Goal: Information Seeking & Learning: Understand process/instructions

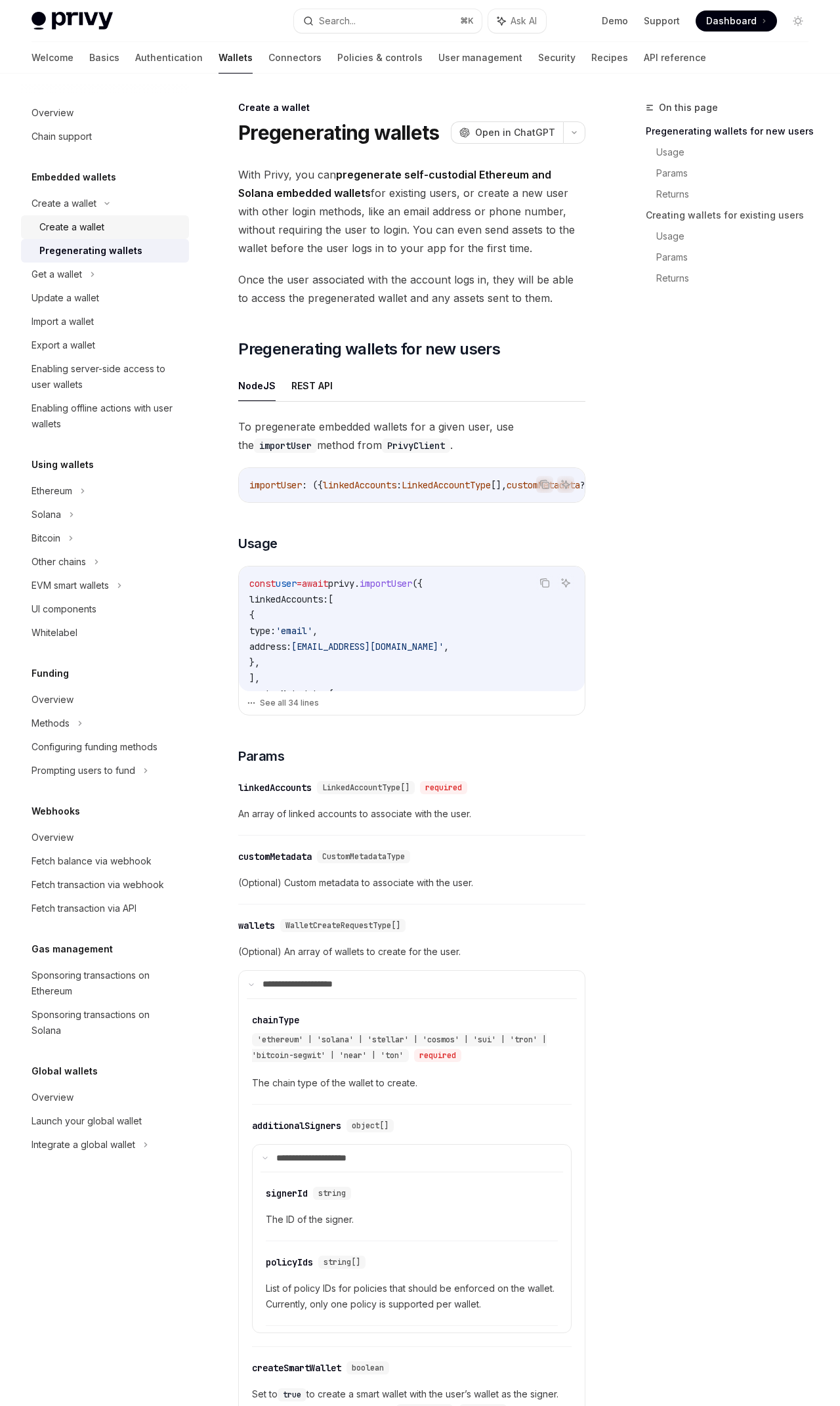
click at [122, 228] on div "Create a wallet" at bounding box center [110, 228] width 141 height 16
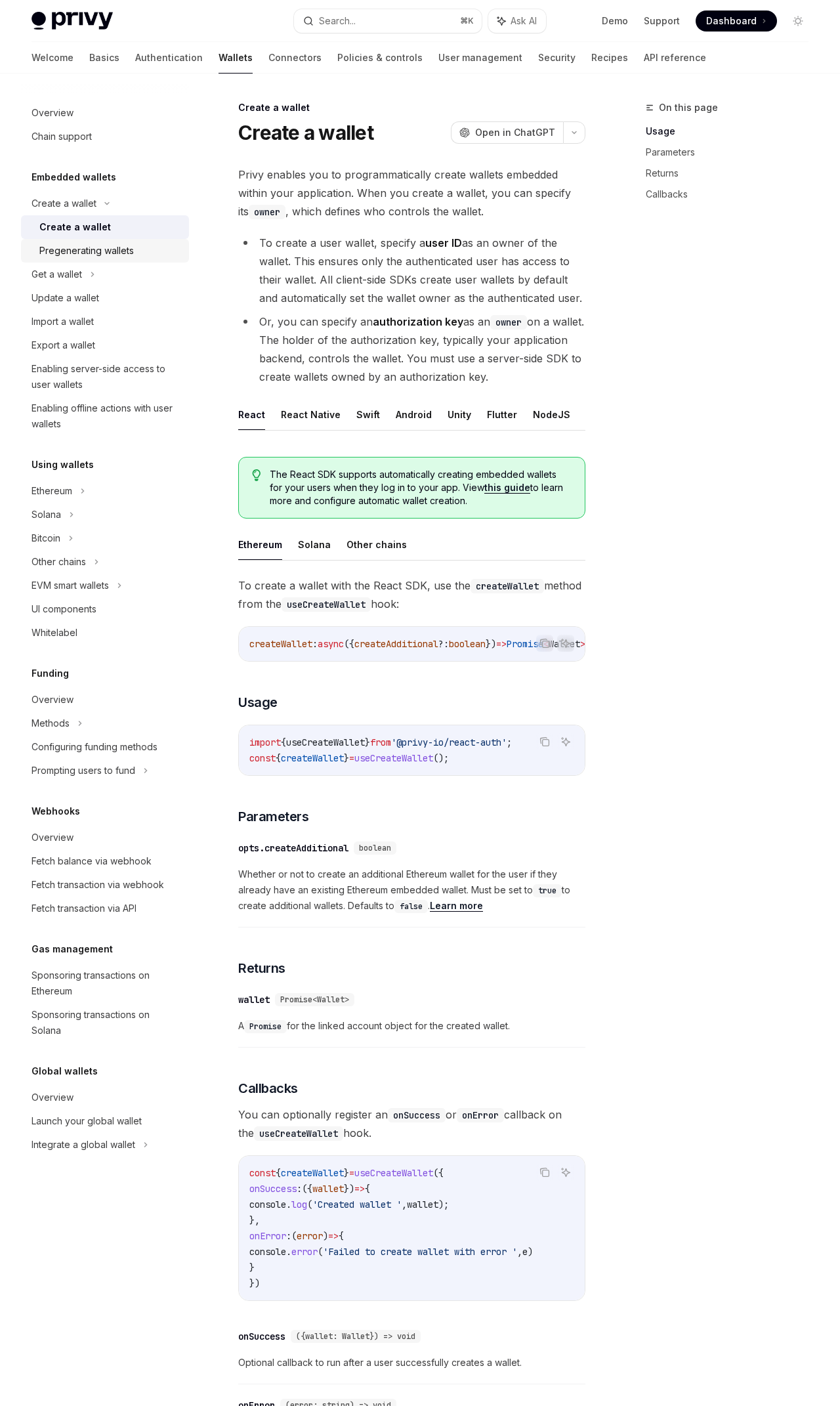
click at [124, 242] on div "Pregenerating wallets" at bounding box center [87, 250] width 95 height 16
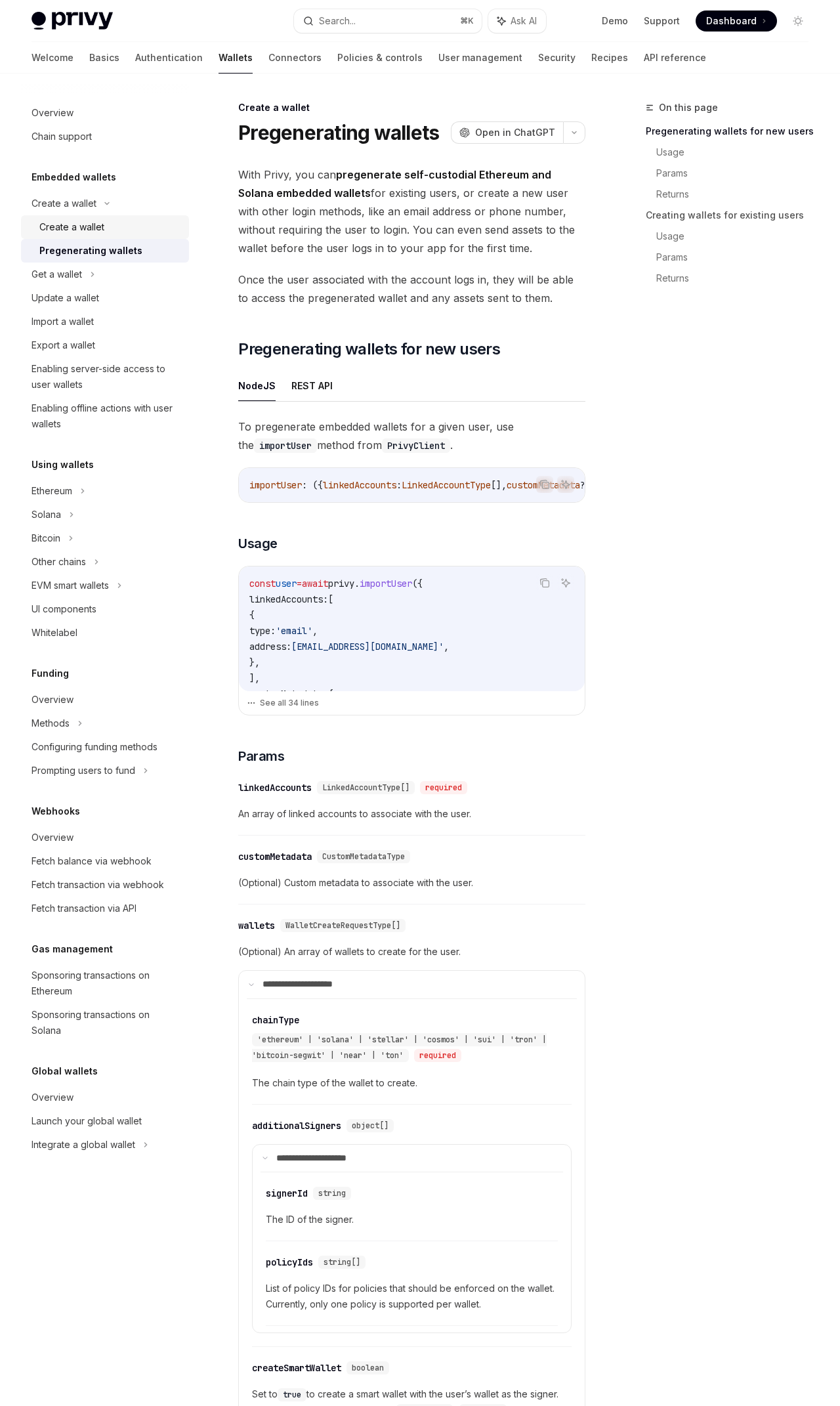
click at [118, 231] on div "Create a wallet" at bounding box center [110, 228] width 141 height 16
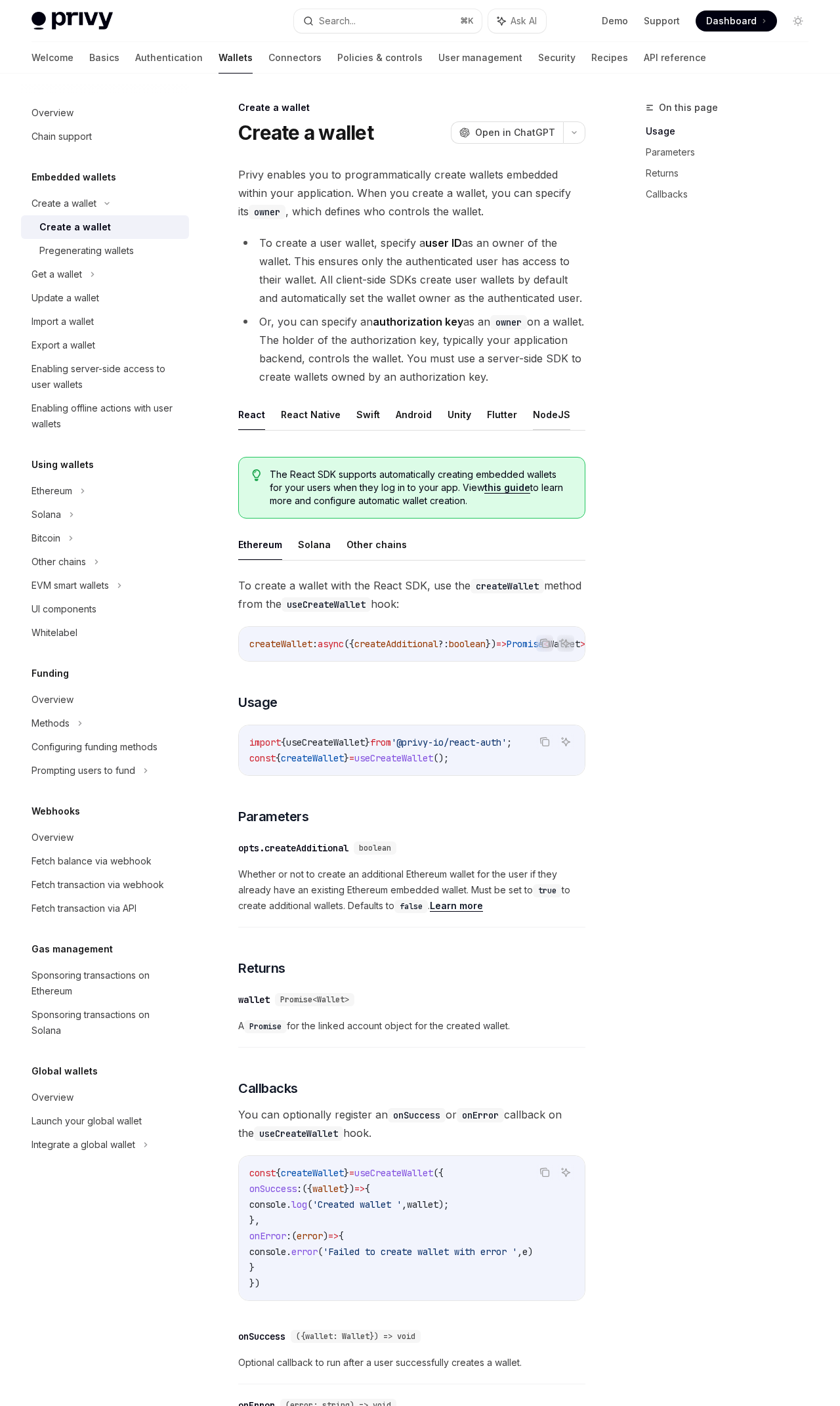
click at [542, 422] on button "NodeJS" at bounding box center [552, 414] width 38 height 31
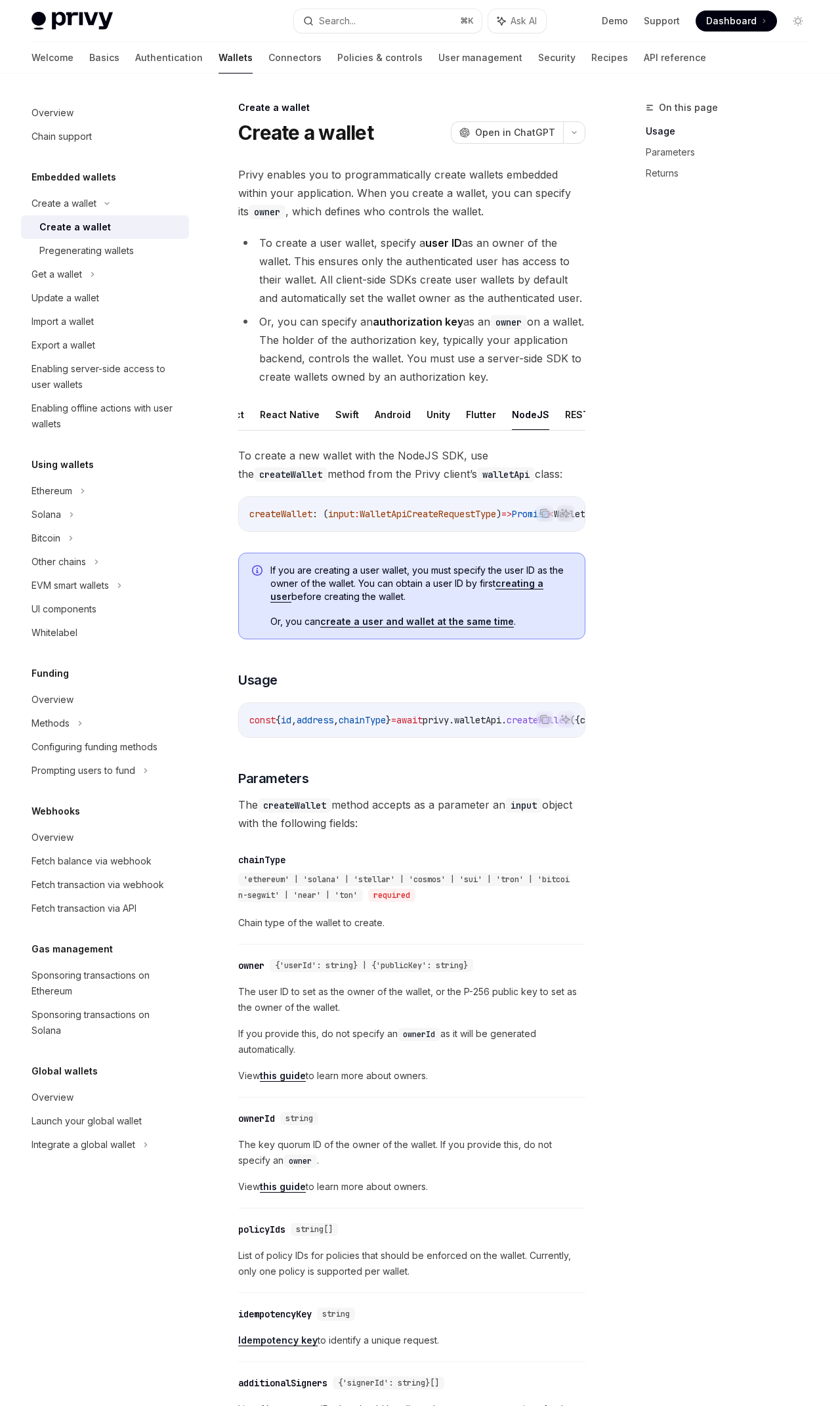
scroll to position [0, 23]
click at [571, 423] on button "REST API" at bounding box center [585, 414] width 42 height 31
type textarea "*"
